Goal: Check status: Check status

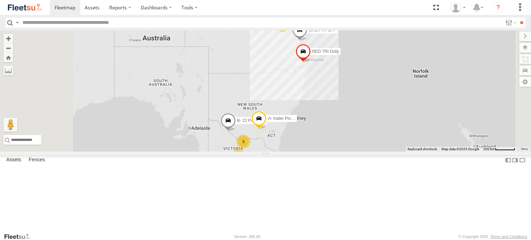
drag, startPoint x: 316, startPoint y: 154, endPoint x: 312, endPoint y: 122, distance: 32.7
click at [236, 123] on span at bounding box center [227, 122] width 15 height 19
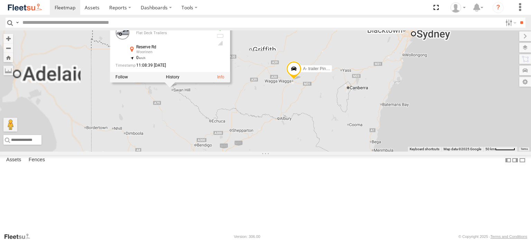
drag, startPoint x: 334, startPoint y: 180, endPoint x: 334, endPoint y: 199, distance: 19.0
click at [334, 152] on div "GREY RT DOLLY RED TRI Dolly B- 22 Pallet RED BARKER A- trailer Pins Barker B- 2…" at bounding box center [265, 90] width 531 height 121
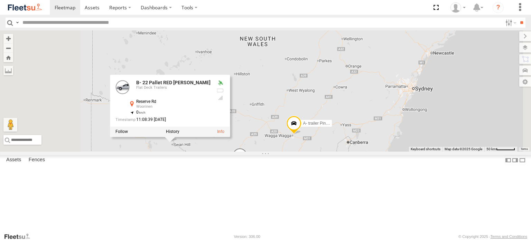
drag, startPoint x: 382, startPoint y: 134, endPoint x: 376, endPoint y: 139, distance: 7.9
click at [382, 135] on div "GREY RT DOLLY RED TRI Dolly B- 22 Pallet RED BARKER A- trailer Pins Barker B- 2…" at bounding box center [265, 90] width 531 height 121
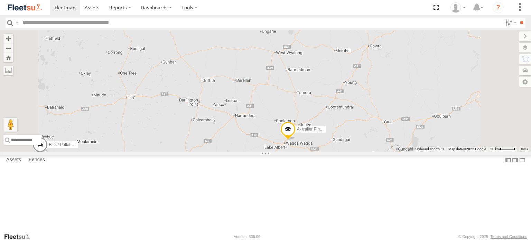
click at [295, 140] on span at bounding box center [287, 131] width 15 height 19
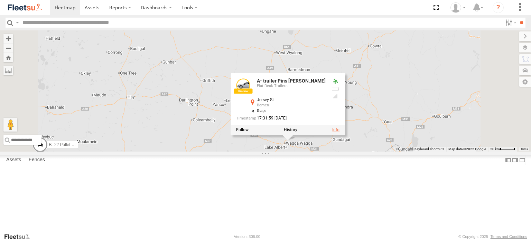
click at [339, 132] on link at bounding box center [335, 129] width 7 height 5
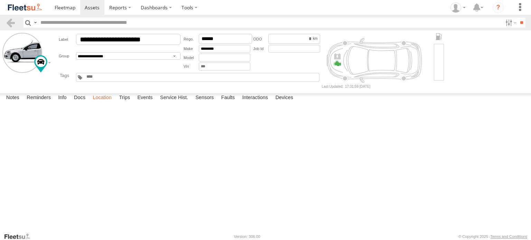
click at [103, 103] on label "Location" at bounding box center [102, 98] width 26 height 10
click at [153, 103] on label "Events" at bounding box center [145, 98] width 22 height 10
click at [63, 9] on span at bounding box center [65, 7] width 21 height 7
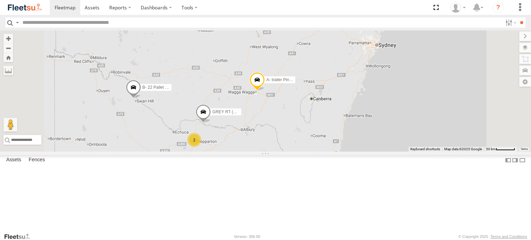
scroll to position [64, 0]
click at [0, 0] on div "RED TRI Dolly" at bounding box center [0, 0] width 0 height 0
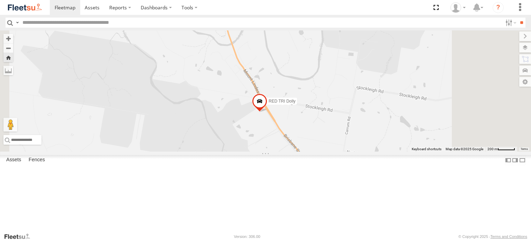
drag, startPoint x: 318, startPoint y: 183, endPoint x: 297, endPoint y: 147, distance: 41.8
click at [307, 152] on div "RED TRI Dolly" at bounding box center [265, 90] width 531 height 121
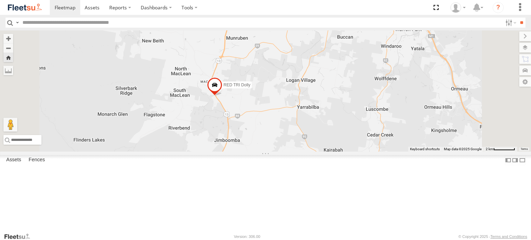
drag, startPoint x: 295, startPoint y: 157, endPoint x: 288, endPoint y: 150, distance: 10.0
click at [291, 149] on div "RED TRI Dolly" at bounding box center [265, 90] width 531 height 121
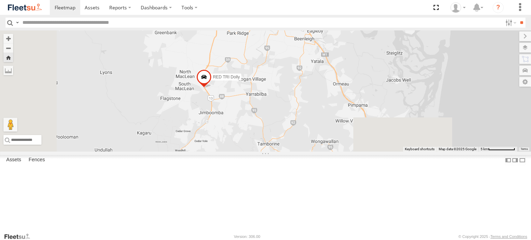
drag, startPoint x: 272, startPoint y: 166, endPoint x: 287, endPoint y: 149, distance: 23.0
click at [287, 150] on div "RED TRI Dolly" at bounding box center [265, 90] width 531 height 121
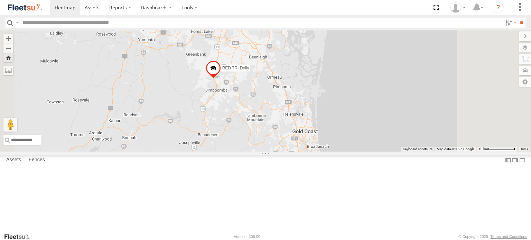
drag, startPoint x: 257, startPoint y: 148, endPoint x: 244, endPoint y: 145, distance: 13.7
click at [256, 144] on div "RED TRI Dolly" at bounding box center [265, 90] width 531 height 121
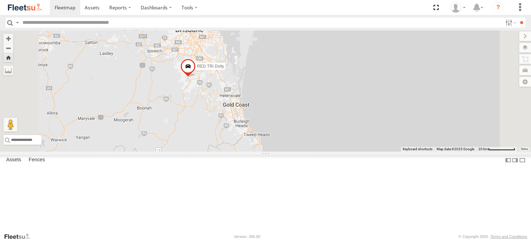
drag, startPoint x: 248, startPoint y: 159, endPoint x: 248, endPoint y: 143, distance: 16.3
click at [250, 143] on div "RED TRI Dolly" at bounding box center [265, 90] width 531 height 121
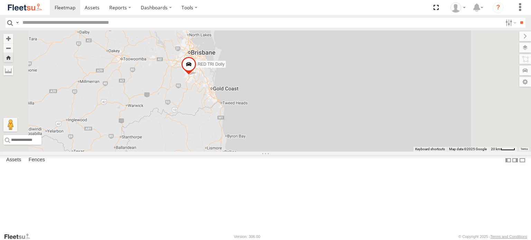
click at [225, 67] on span "RED TRI Dolly" at bounding box center [211, 64] width 27 height 5
